Goal: Task Accomplishment & Management: Use online tool/utility

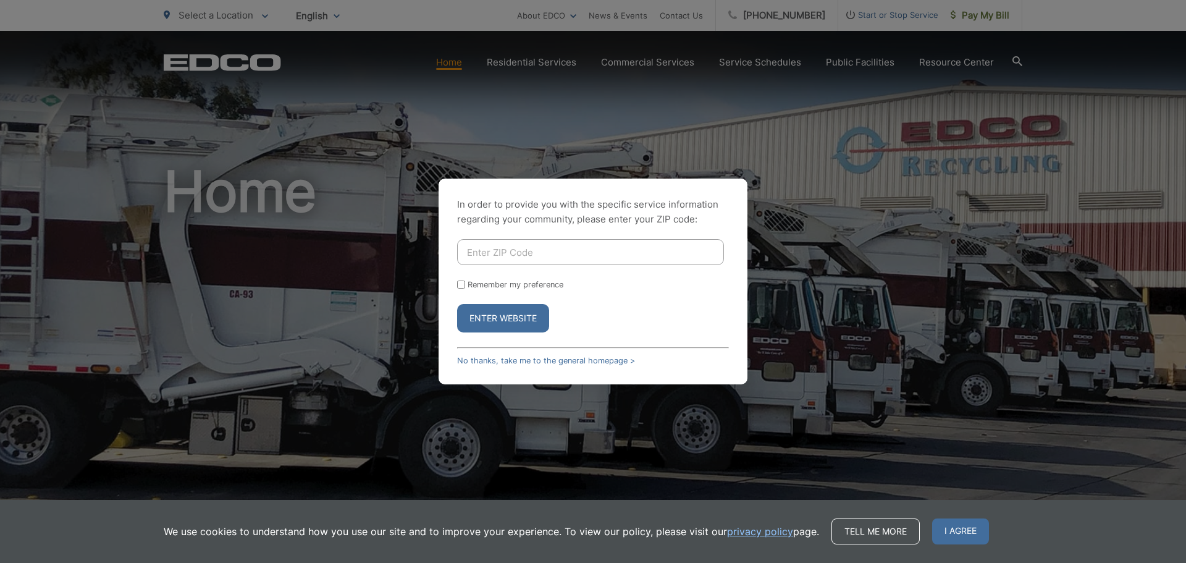
click at [574, 246] on input "Enter ZIP Code" at bounding box center [590, 252] width 267 height 26
type input "91950"
click at [457, 304] on button "Enter Website" at bounding box center [503, 318] width 92 height 28
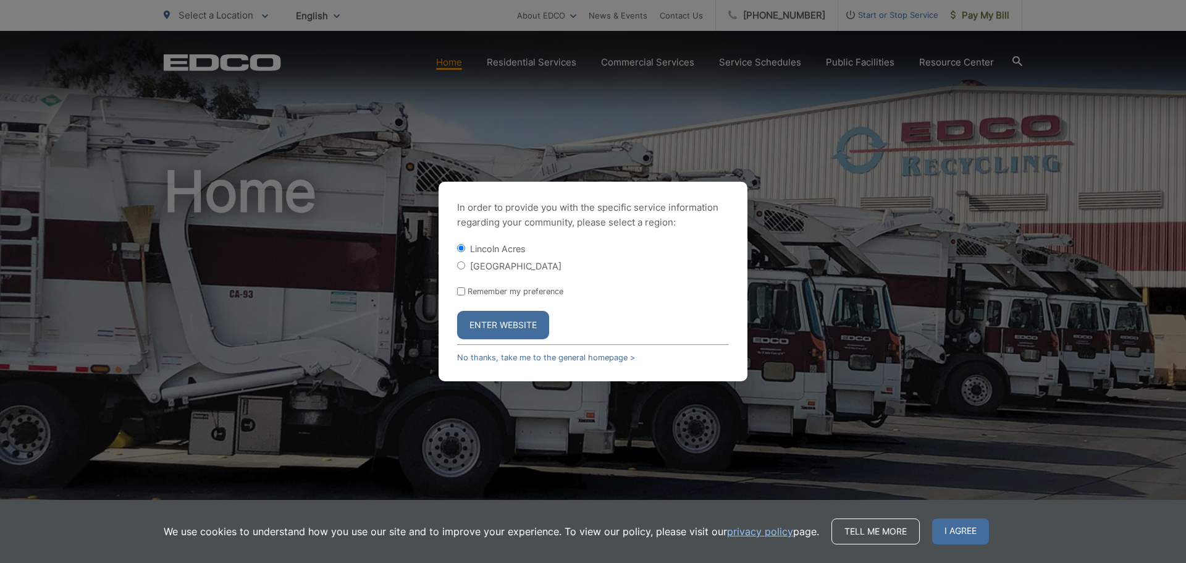
click at [458, 263] on input "[GEOGRAPHIC_DATA]" at bounding box center [461, 265] width 8 height 8
radio input "true"
click at [485, 324] on button "Enter Website" at bounding box center [503, 325] width 92 height 28
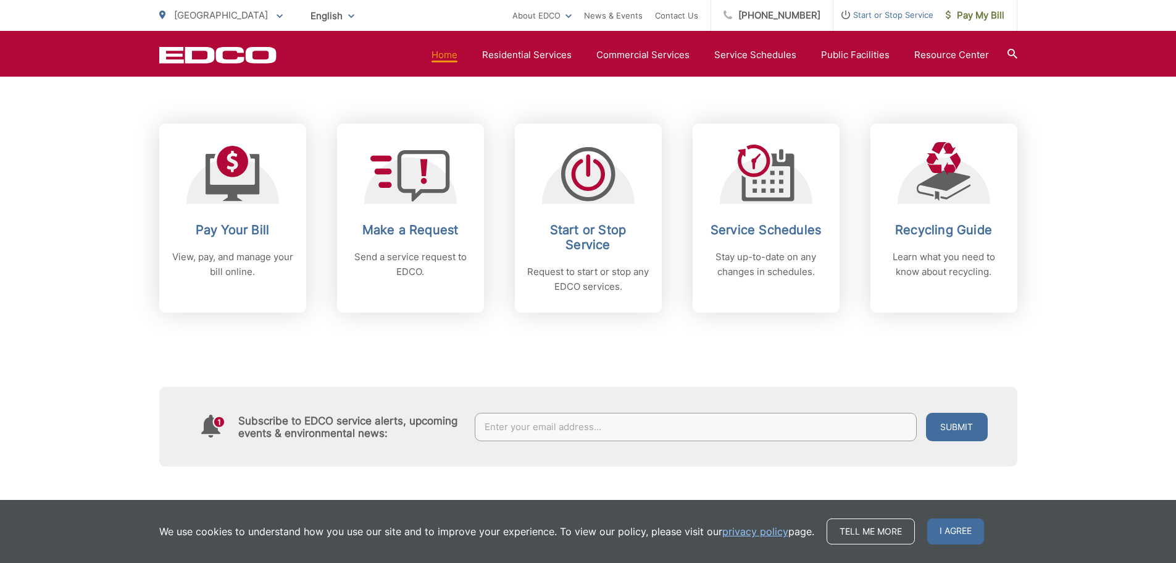
scroll to position [494, 0]
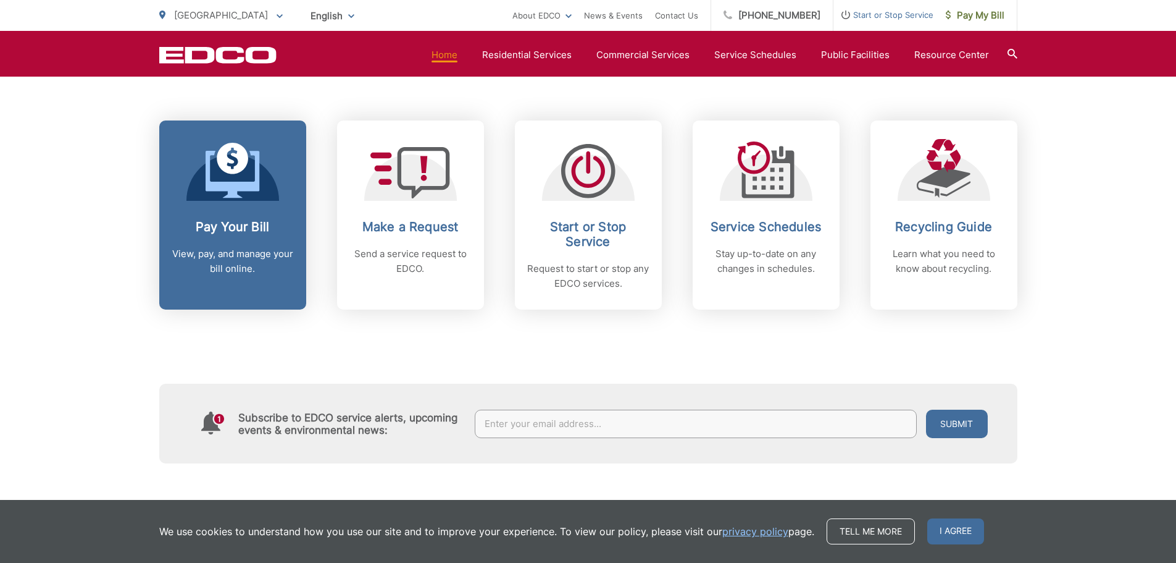
click at [238, 279] on link "Pay Your Bill View, pay, and manage your bill online." at bounding box center [232, 214] width 147 height 189
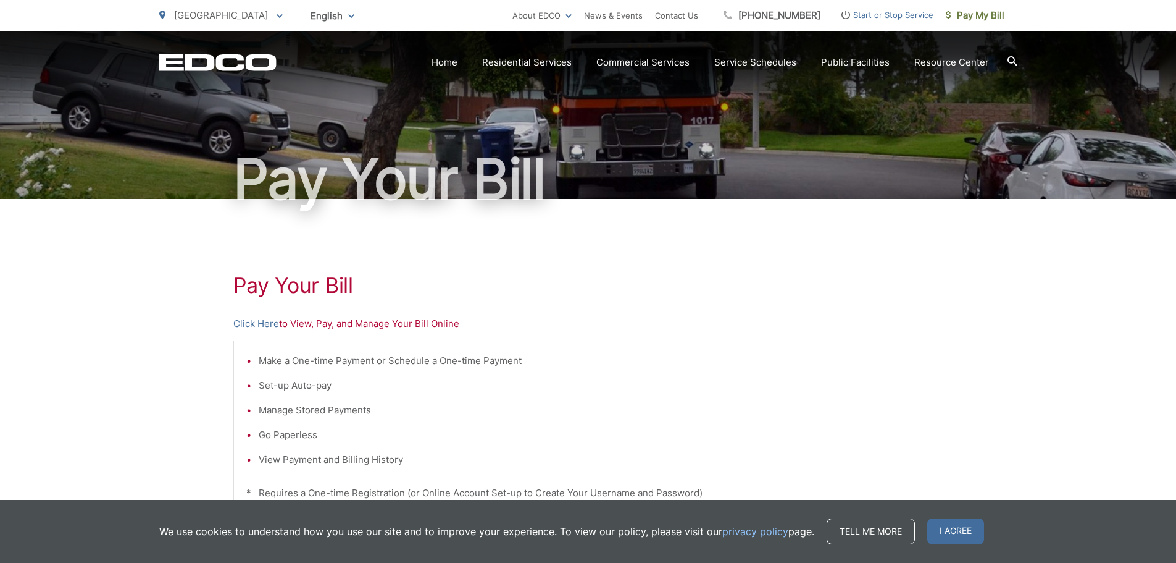
scroll to position [185, 0]
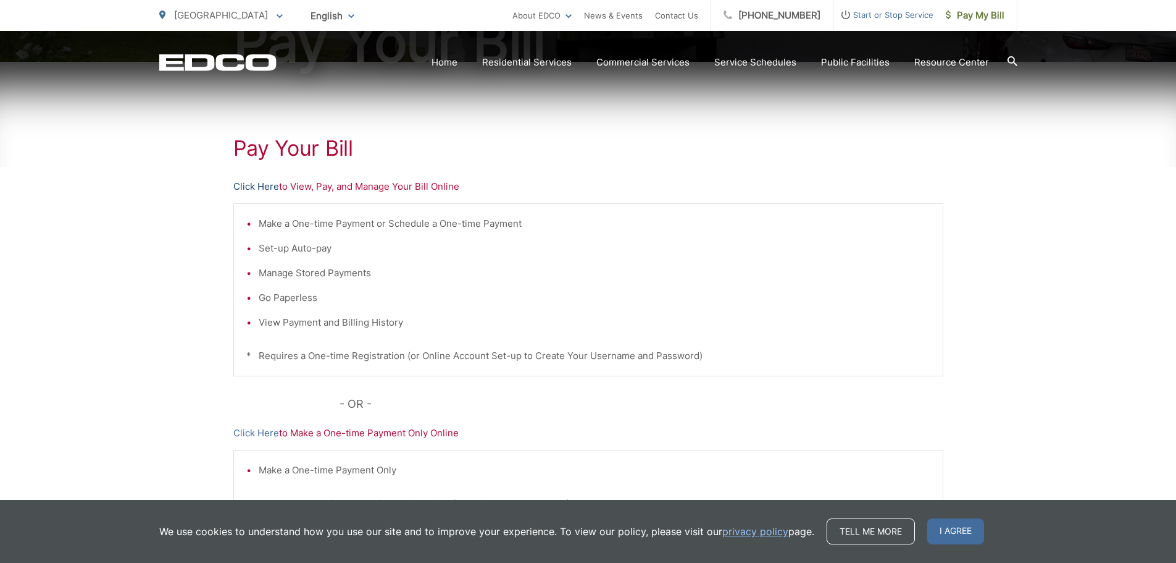
click at [262, 188] on link "Click Here" at bounding box center [256, 186] width 46 height 15
